Goal: Task Accomplishment & Management: Complete application form

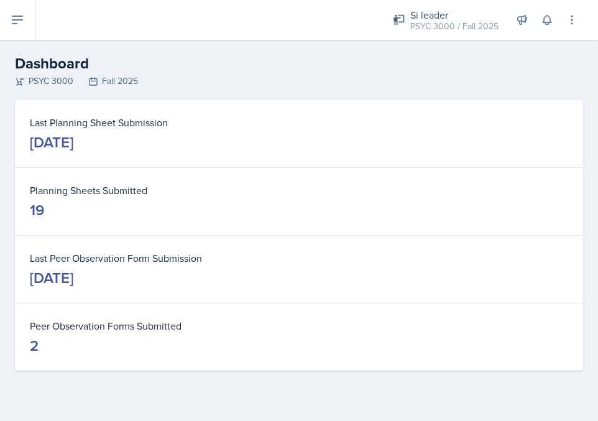
click at [26, 34] on button at bounding box center [17, 20] width 35 height 40
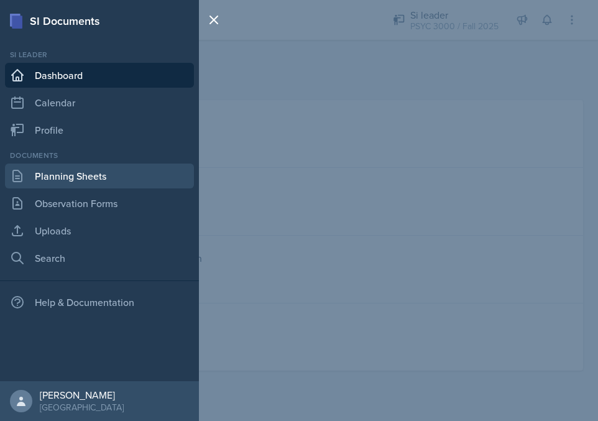
click at [47, 173] on link "Planning Sheets" at bounding box center [99, 176] width 189 height 25
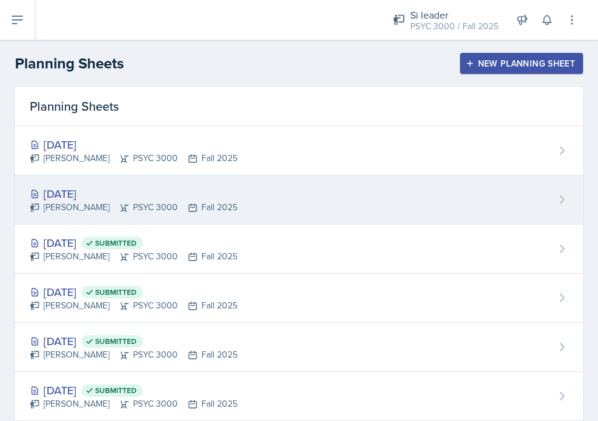
click at [57, 203] on div "[PERSON_NAME] PSYC 3000 Fall 2025" at bounding box center [134, 207] width 208 height 13
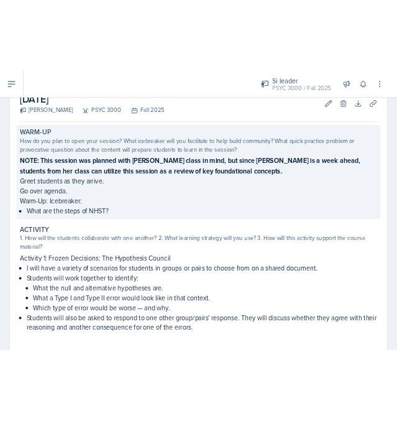
scroll to position [77, 0]
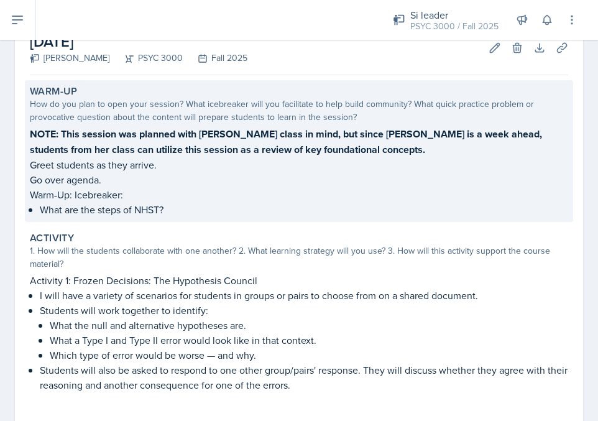
click at [132, 207] on p "What are the steps of NHST?" at bounding box center [304, 209] width 529 height 15
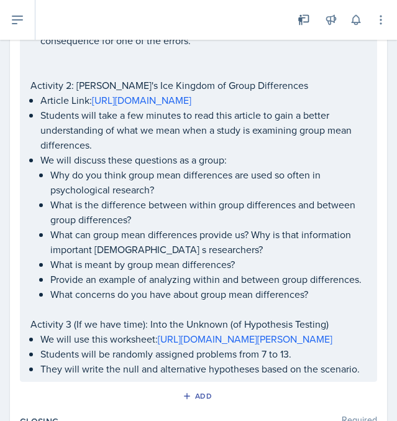
scroll to position [466, 0]
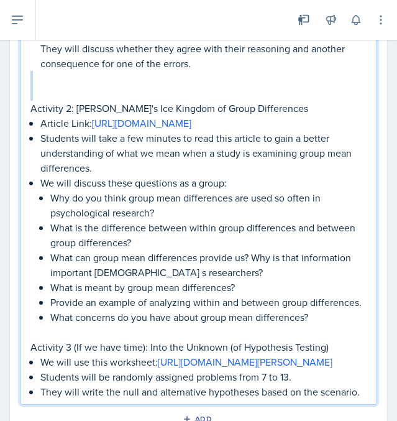
drag, startPoint x: 75, startPoint y: 88, endPoint x: 161, endPoint y: 80, distance: 86.2
click at [161, 80] on div "Activity 1: Frozen Decisions: The Hypothesis Council I will have a variety of s…" at bounding box center [198, 161] width 336 height 478
click at [161, 111] on p "Activity 2: [PERSON_NAME]'s Ice Kingdom of Group Differences" at bounding box center [198, 108] width 336 height 15
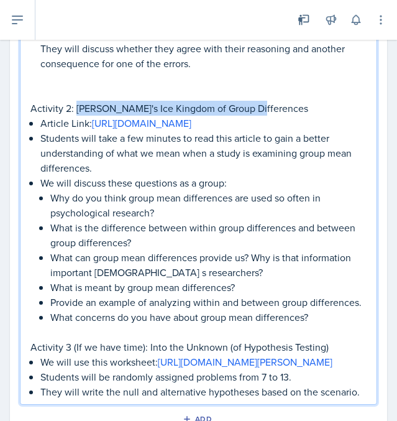
drag, startPoint x: 257, startPoint y: 114, endPoint x: 75, endPoint y: 106, distance: 182.4
click at [75, 106] on p "Activity 2: [PERSON_NAME]'s Ice Kingdom of Group Differences" at bounding box center [198, 108] width 336 height 15
copy p "[PERSON_NAME]'s Ice Kingdom of Group Differences"
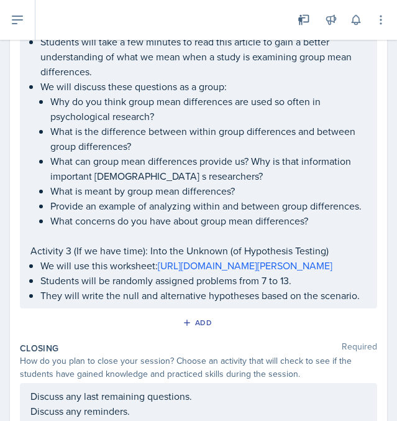
scroll to position [563, 0]
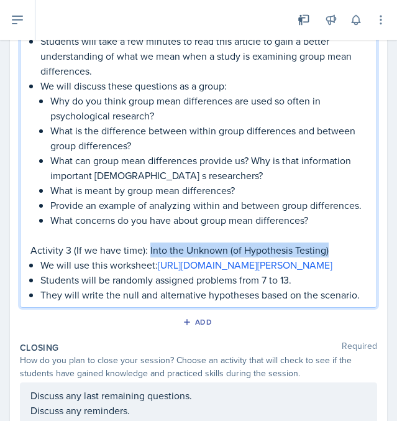
drag, startPoint x: 149, startPoint y: 281, endPoint x: 327, endPoint y: 283, distance: 178.5
click at [327, 257] on p "Activity 3 (If we have time): Into the Unknown (of Hypothesis Testing)" at bounding box center [198, 250] width 336 height 15
copy p "Into the Unknown (of Hypothesis Testing)"
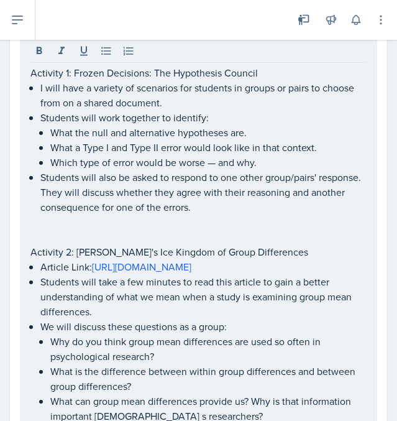
scroll to position [320, 0]
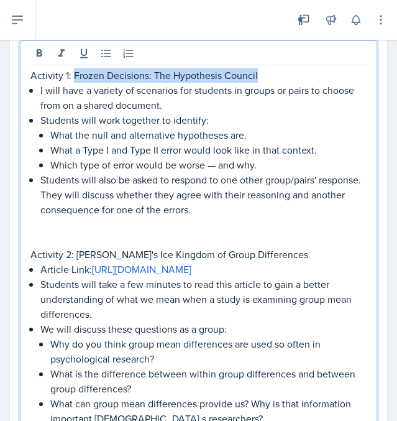
drag, startPoint x: 266, startPoint y: 74, endPoint x: 74, endPoint y: 79, distance: 192.2
click at [74, 79] on p "Activity 1: Frozen Decisions: The Hypothesis Council" at bounding box center [198, 75] width 336 height 15
copy p "Frozen Decisions: The Hypothesis Council"
click at [162, 183] on p "Students will also be asked to respond to one other group/pairs' response. They…" at bounding box center [203, 194] width 326 height 45
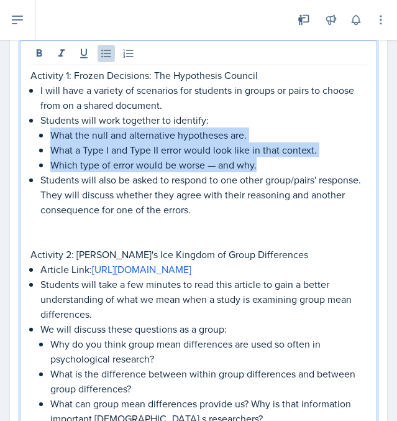
drag, startPoint x: 50, startPoint y: 134, endPoint x: 264, endPoint y: 162, distance: 215.8
click at [264, 162] on li "Students will work together to identify: What the null and alternative hypothes…" at bounding box center [203, 143] width 326 height 60
copy ul "What the null and alternative hypotheses are. What a Type I and Type II error w…"
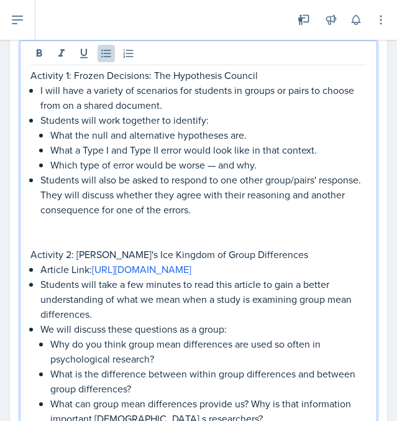
click at [155, 236] on p at bounding box center [198, 239] width 336 height 15
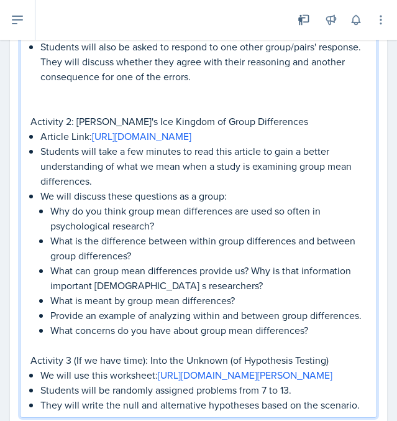
scroll to position [456, 0]
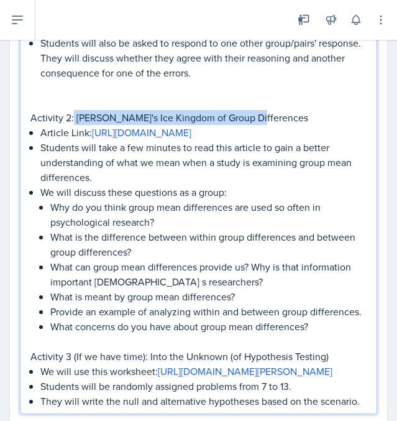
drag, startPoint x: 74, startPoint y: 119, endPoint x: 254, endPoint y: 119, distance: 179.7
click at [254, 119] on p "Activity 2: [PERSON_NAME]'s Ice Kingdom of Group Differences" at bounding box center [198, 117] width 336 height 15
copy p "[PERSON_NAME]'s Ice Kingdom of Group Differences"
drag, startPoint x: 324, startPoint y: 363, endPoint x: 50, endPoint y: 233, distance: 302.6
click at [51, 234] on ul "Why do you think group mean differences are used so often in psychological rese…" at bounding box center [208, 267] width 316 height 134
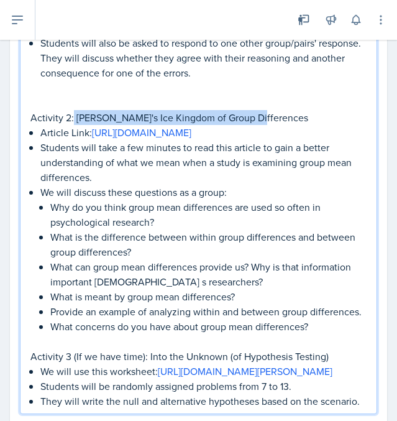
copy ul "Why do you think group mean differences are used so often in psychological rese…"
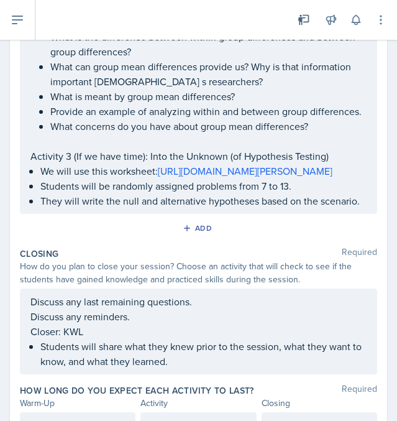
scroll to position [662, 0]
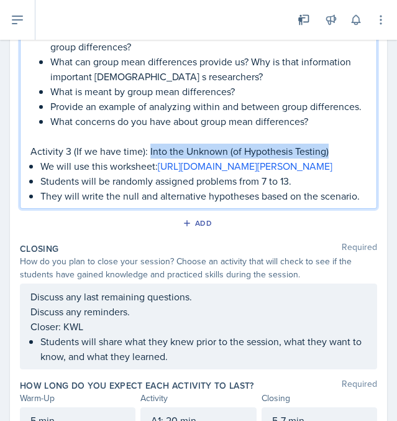
drag, startPoint x: 147, startPoint y: 182, endPoint x: 336, endPoint y: 181, distance: 188.4
click at [336, 159] on p "Activity 3 (If we have time): Into the Unknown (of Hypothesis Testing)" at bounding box center [198, 151] width 336 height 15
copy p "Into the Unknown (of Hypothesis Testing)"
click at [300, 188] on p "Students will be randomly assigned problems from 7 to 13." at bounding box center [203, 180] width 326 height 15
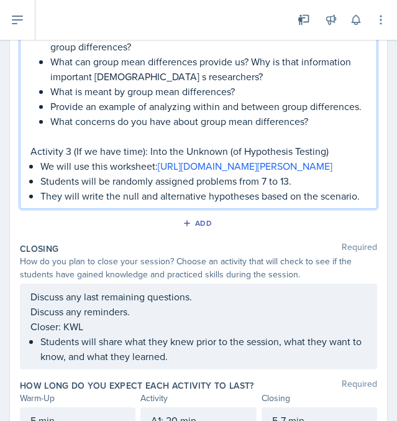
click at [42, 188] on p "Students will be randomly assigned problems from 7 to 13." at bounding box center [203, 180] width 326 height 15
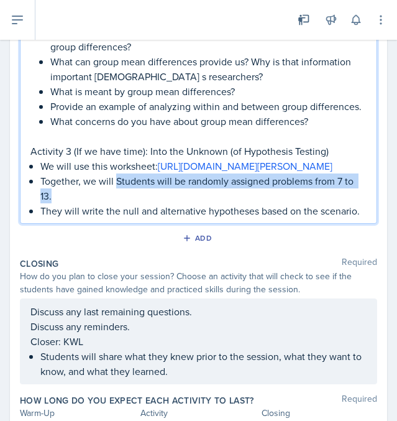
drag, startPoint x: 115, startPoint y: 243, endPoint x: 300, endPoint y: 255, distance: 185.1
click at [300, 203] on p "Together, we will Students will be randomly assigned problems from 7 to 13." at bounding box center [203, 188] width 326 height 30
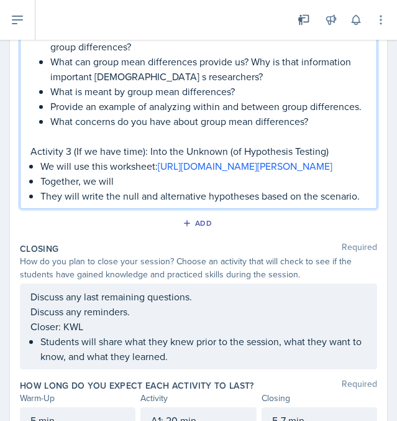
click at [44, 203] on p "They will write the null and alternative hypotheses based on the scenario." at bounding box center [203, 195] width 326 height 15
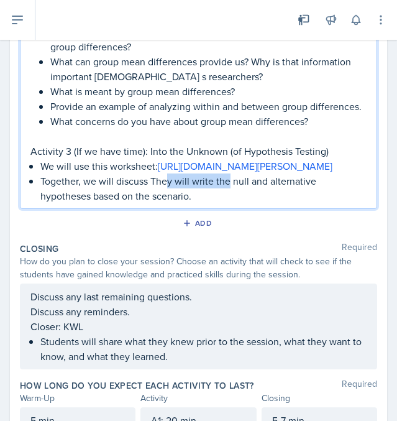
drag, startPoint x: 167, startPoint y: 244, endPoint x: 229, endPoint y: 241, distance: 61.6
click at [229, 203] on p "Together, we will discuss They will write the null and alternative hypotheses b…" at bounding box center [203, 188] width 326 height 30
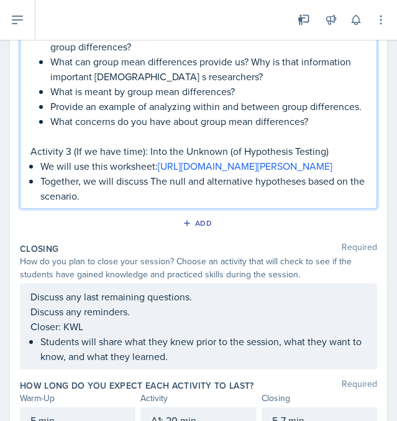
click at [157, 203] on p "Together, we will discuss The null and alternative hypotheses based on the scen…" at bounding box center [203, 188] width 326 height 30
click at [95, 203] on p "Together, we will discuss the null and alternative hypotheses based on the scen…" at bounding box center [203, 188] width 326 height 30
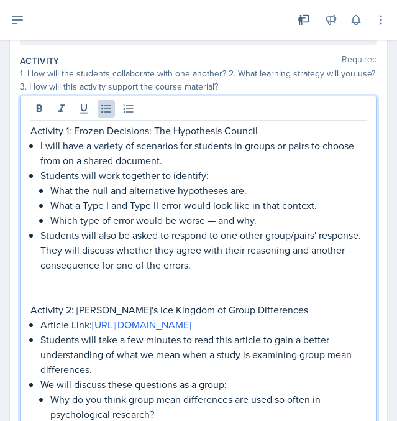
scroll to position [265, 0]
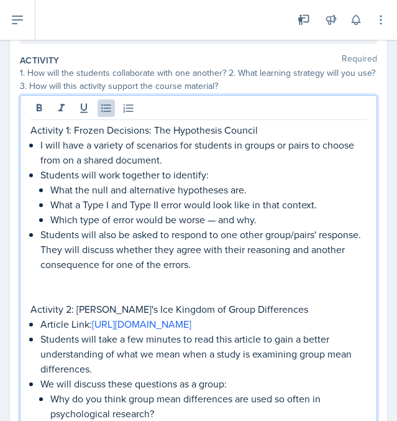
click at [175, 155] on p "I will have a variety of scenarios for students in groups or pairs to choose fr…" at bounding box center [203, 152] width 326 height 30
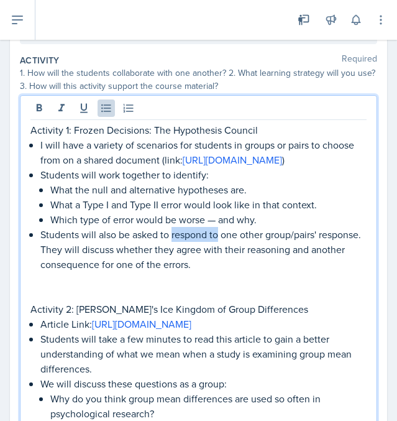
drag, startPoint x: 173, startPoint y: 267, endPoint x: 217, endPoint y: 269, distance: 44.2
click at [217, 269] on p "Students will also be asked to respond to one other group/pairs' response. They…" at bounding box center [203, 249] width 326 height 45
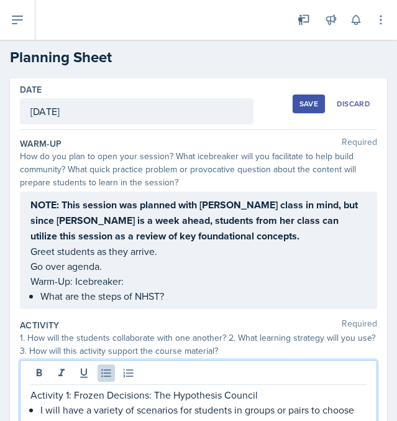
scroll to position [0, 0]
click at [303, 99] on div "Save" at bounding box center [309, 104] width 19 height 10
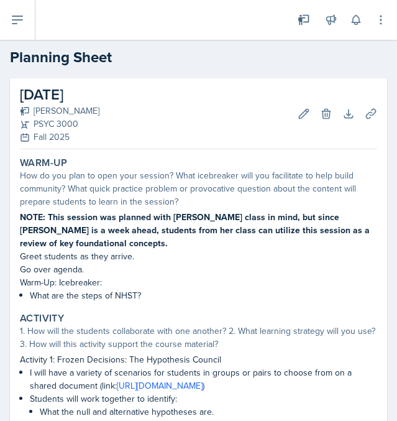
click at [14, 15] on icon at bounding box center [17, 19] width 15 height 15
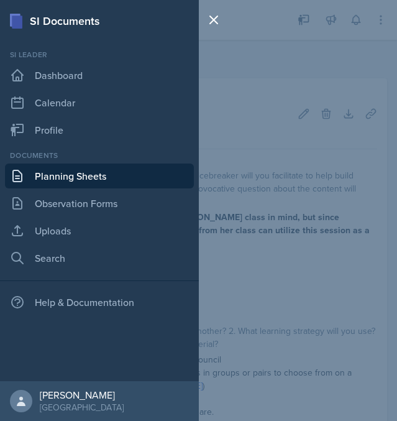
click at [58, 243] on div "Documents Planning Sheets Observation Forms Uploads Search" at bounding box center [99, 210] width 189 height 121
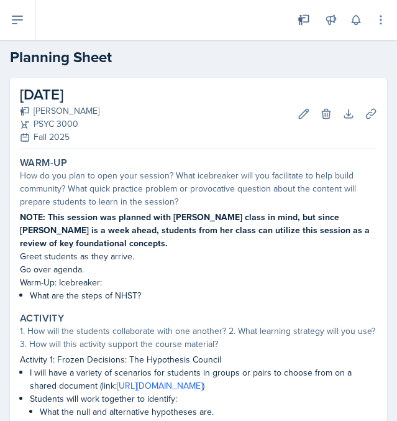
click at [6, 12] on button at bounding box center [17, 20] width 35 height 40
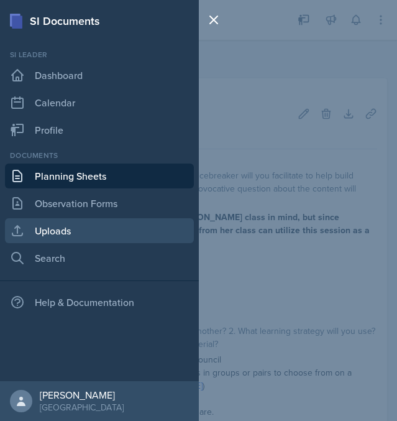
click at [60, 228] on link "Uploads" at bounding box center [99, 230] width 189 height 25
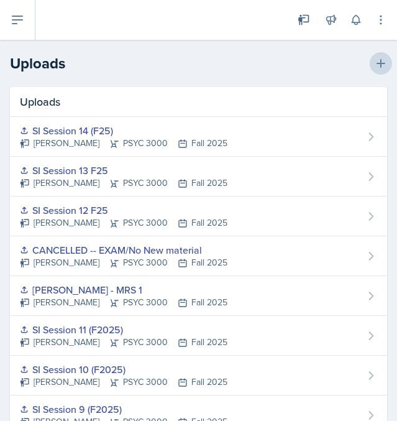
click at [376, 61] on icon at bounding box center [381, 63] width 12 height 12
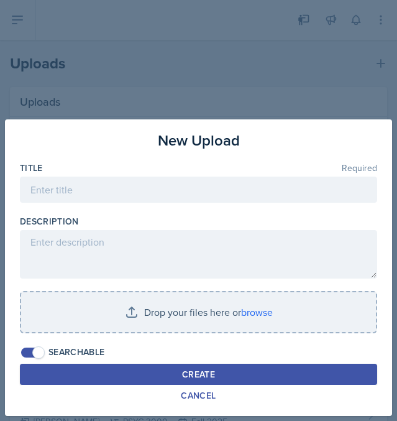
click at [175, 175] on div "Title Required" at bounding box center [199, 188] width 358 height 53
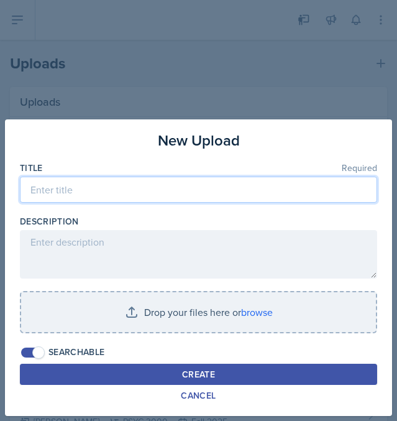
click at [165, 185] on input at bounding box center [199, 190] width 358 height 26
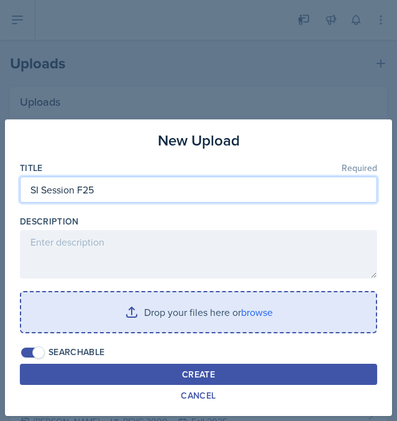
type input "SI Session F25"
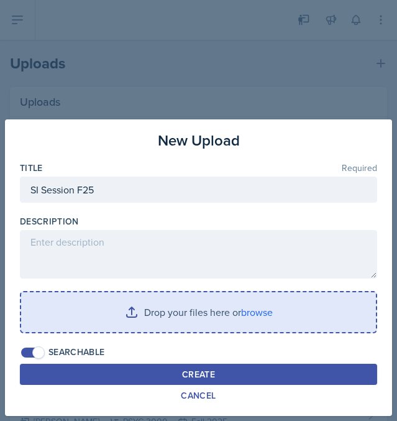
click at [118, 316] on input "file" at bounding box center [198, 312] width 355 height 40
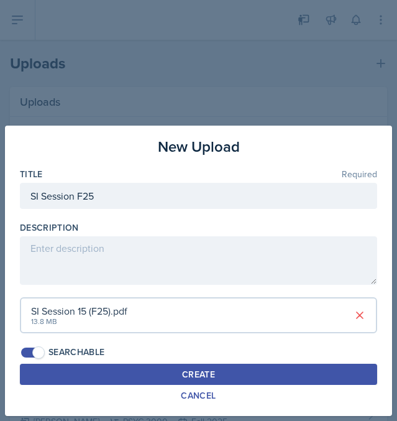
click at [256, 377] on button "Create" at bounding box center [199, 374] width 358 height 21
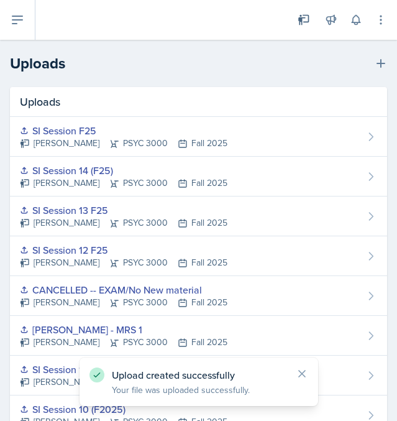
click at [17, 32] on button at bounding box center [17, 20] width 35 height 40
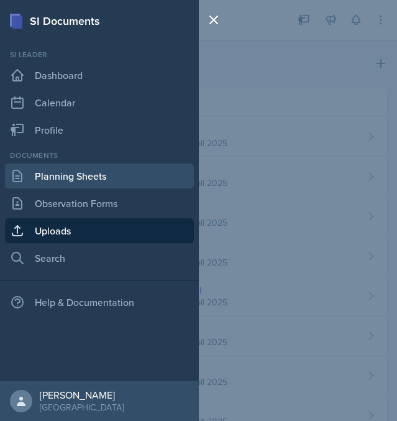
click at [63, 175] on link "Planning Sheets" at bounding box center [99, 176] width 189 height 25
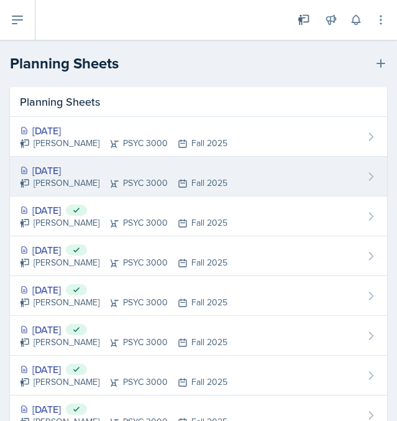
click at [76, 183] on div "[PERSON_NAME] PSYC 3000 Fall 2025" at bounding box center [124, 183] width 208 height 13
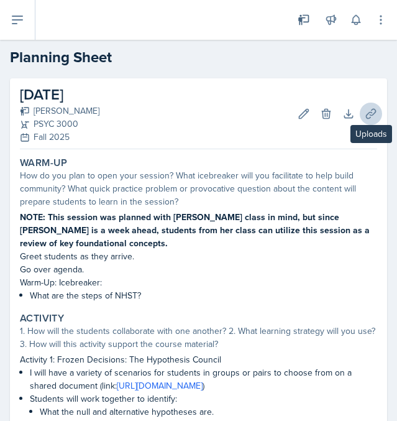
click at [376, 113] on icon at bounding box center [371, 114] width 12 height 12
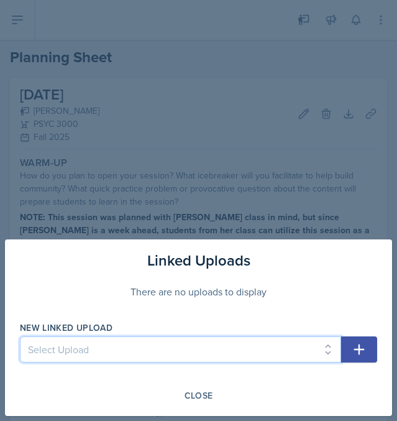
select select "91d159e8-6618-4e23-8a8a-ae0c8ec9f013"
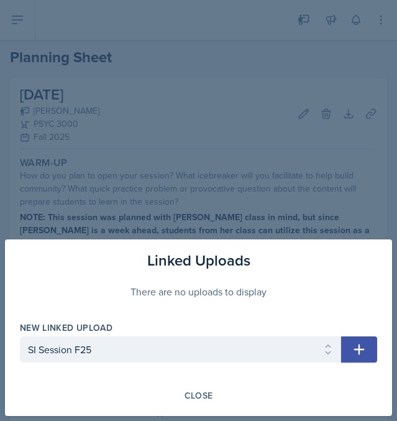
click at [353, 357] on button "button" at bounding box center [359, 349] width 36 height 26
select select
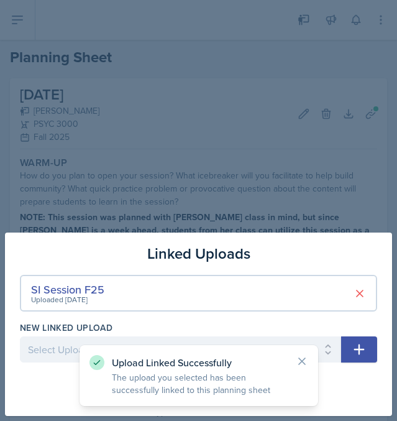
click at [347, 223] on div at bounding box center [198, 210] width 397 height 421
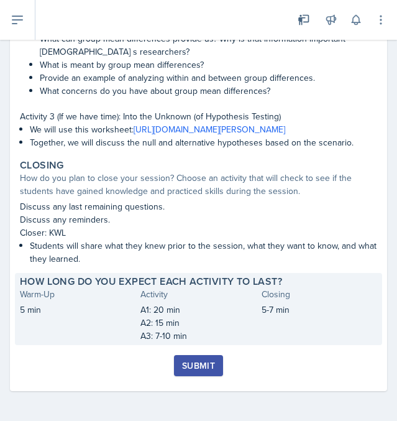
scroll to position [633, 0]
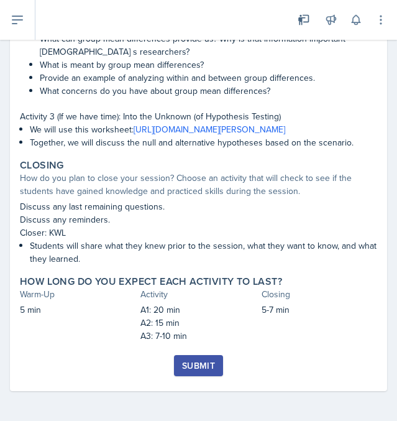
click at [210, 364] on div "Submit" at bounding box center [198, 366] width 33 height 10
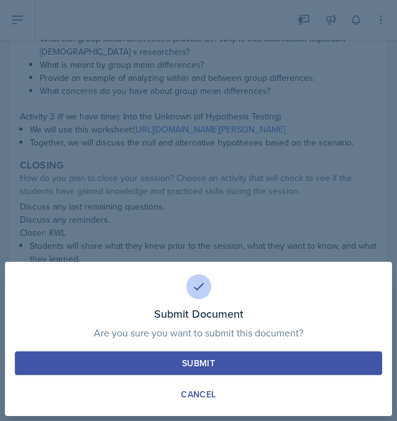
click at [210, 366] on div "Submit" at bounding box center [198, 363] width 33 height 12
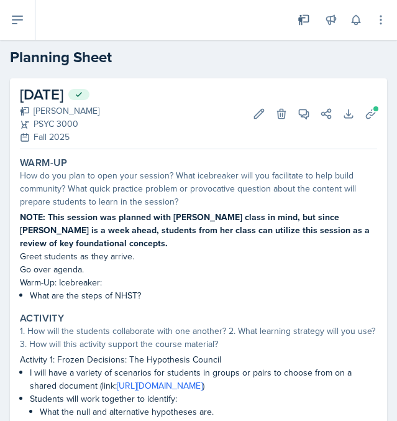
scroll to position [0, 0]
click at [20, 25] on icon at bounding box center [17, 19] width 15 height 15
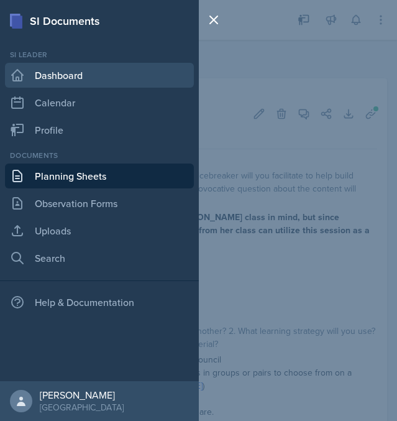
click at [45, 86] on link "Dashboard" at bounding box center [99, 75] width 189 height 25
